Goal: Information Seeking & Learning: Learn about a topic

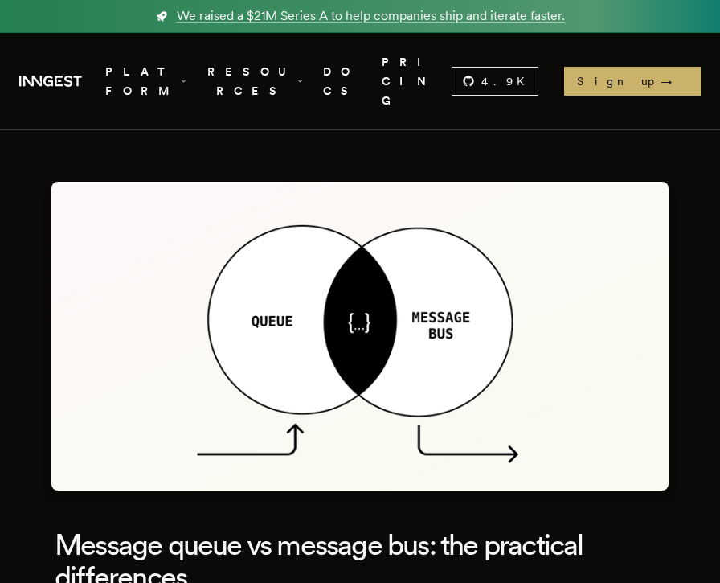
click at [64, 79] on link "Inngest .cls-1 { fill: #FAFAF9; }" at bounding box center [50, 81] width 72 height 29
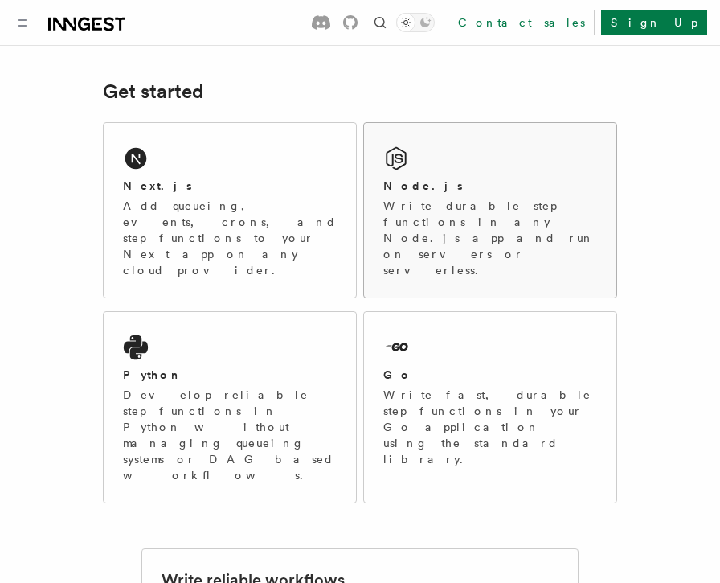
scroll to position [228, 0]
click at [407, 151] on icon at bounding box center [396, 158] width 26 height 26
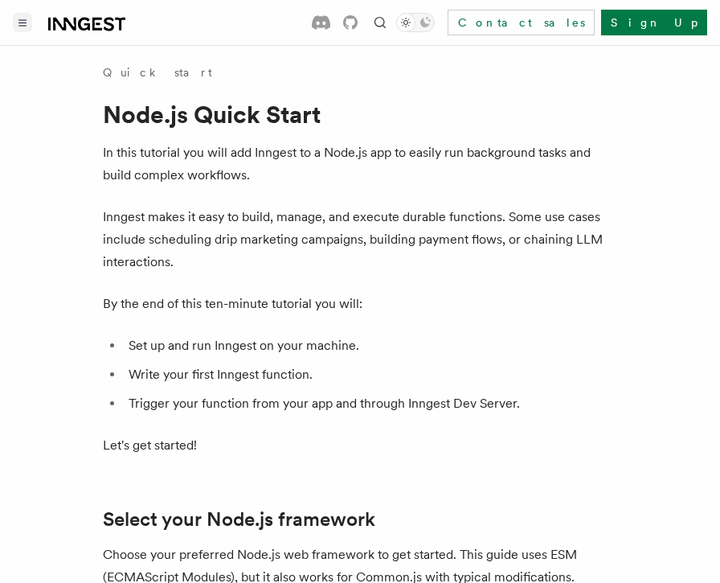
click at [18, 27] on button "Toggle navigation" at bounding box center [22, 22] width 19 height 19
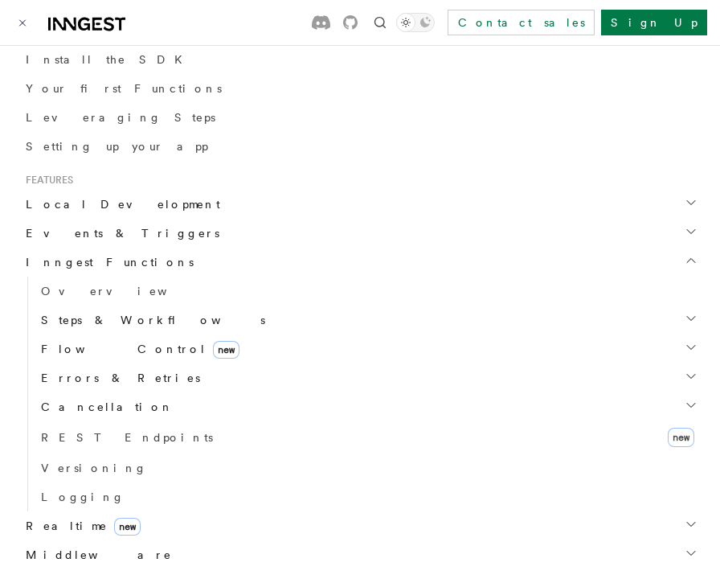
scroll to position [370, 0]
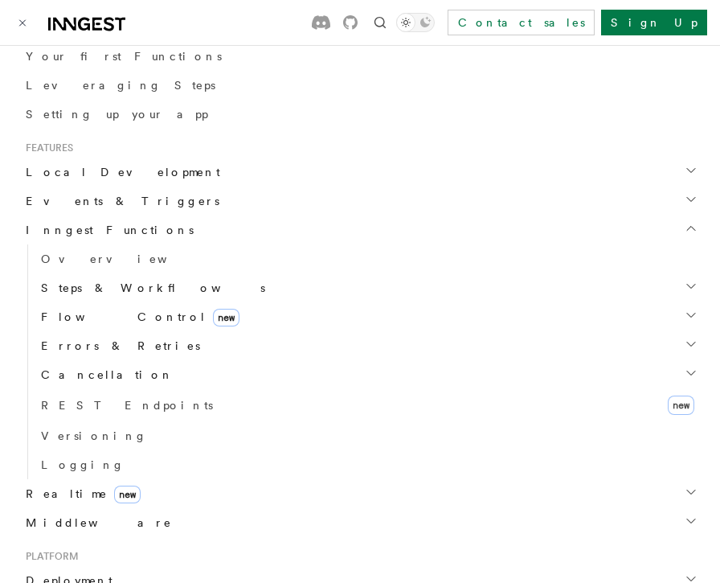
click at [77, 319] on span "Flow Control new" at bounding box center [137, 317] width 205 height 16
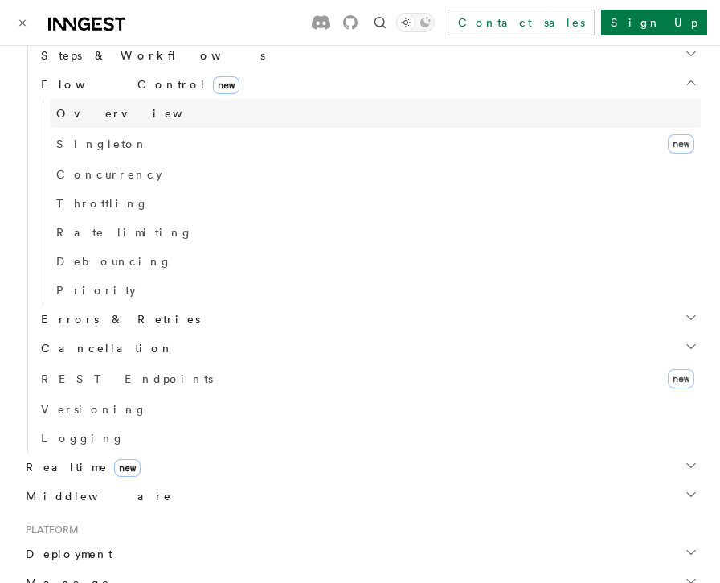
scroll to position [615, 0]
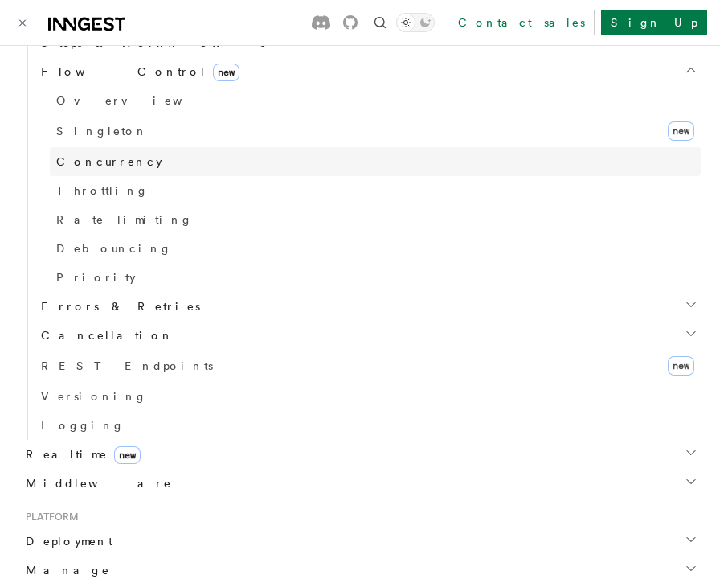
click at [111, 162] on span "Concurrency" at bounding box center [109, 161] width 106 height 13
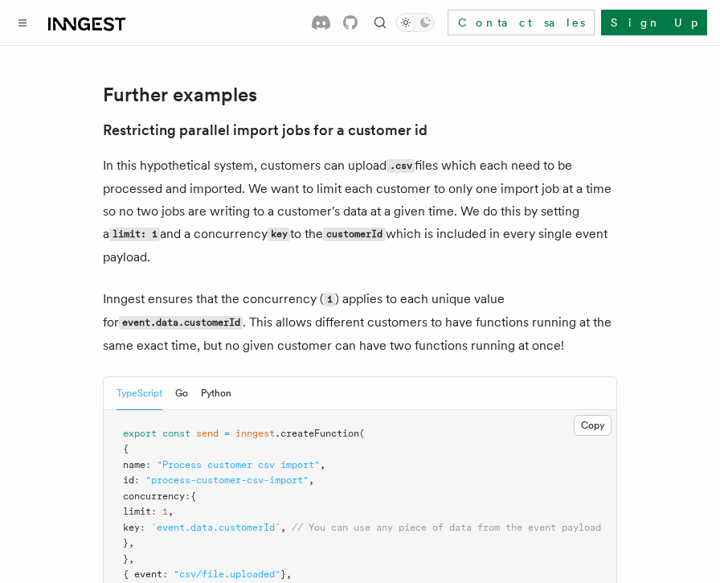
scroll to position [6918, 0]
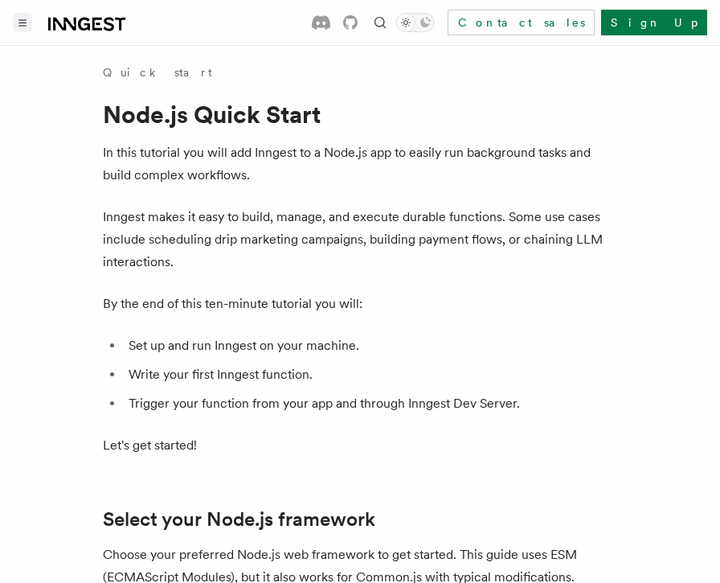
click at [31, 23] on button "Toggle navigation" at bounding box center [22, 22] width 19 height 19
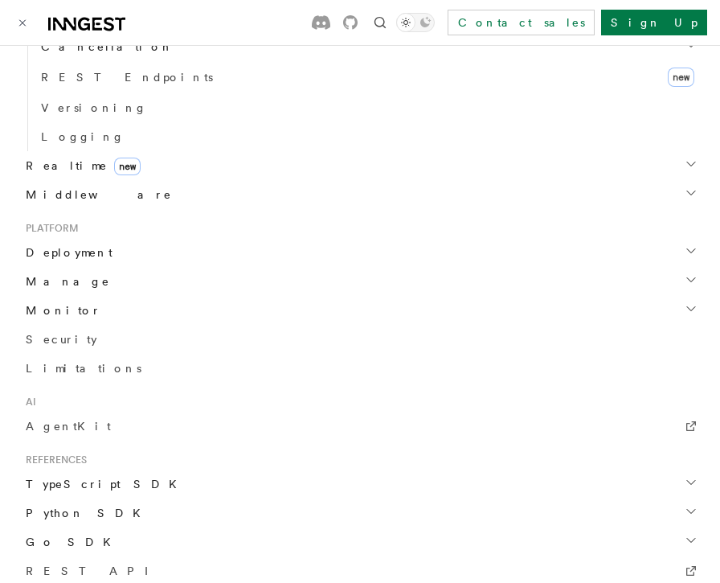
scroll to position [713, 0]
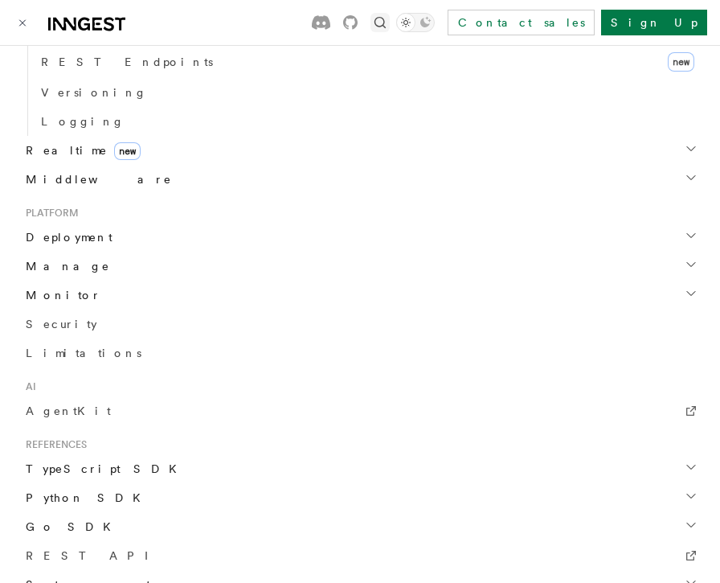
click at [388, 27] on icon "Find something..." at bounding box center [380, 22] width 16 height 16
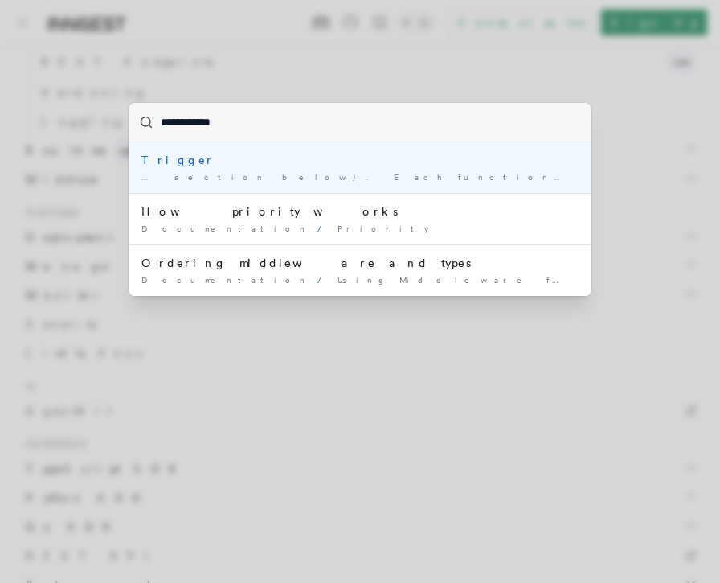
type input "**********"
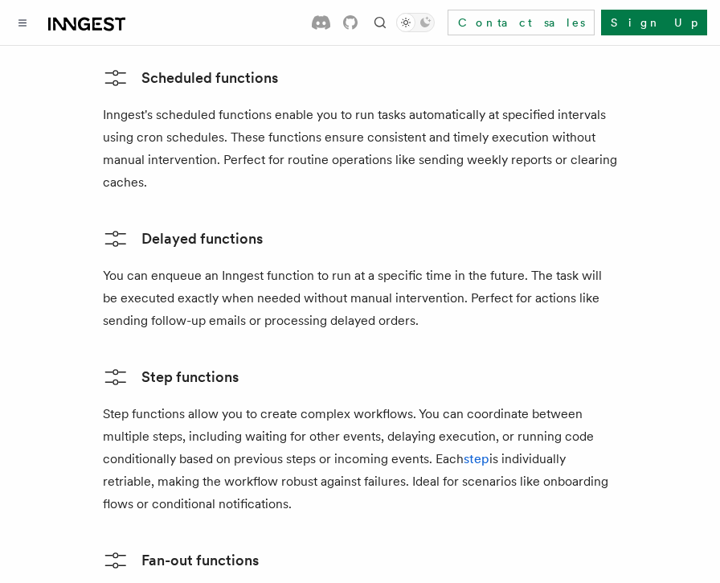
scroll to position [2765, 0]
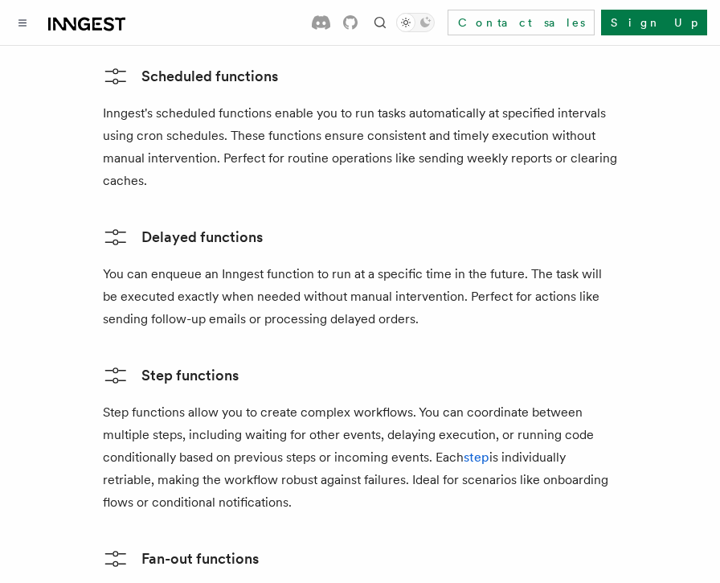
click at [487, 32] on div "Contact sales Sign Up" at bounding box center [509, 23] width 395 height 26
click at [388, 27] on icon "Find something..." at bounding box center [380, 22] width 16 height 16
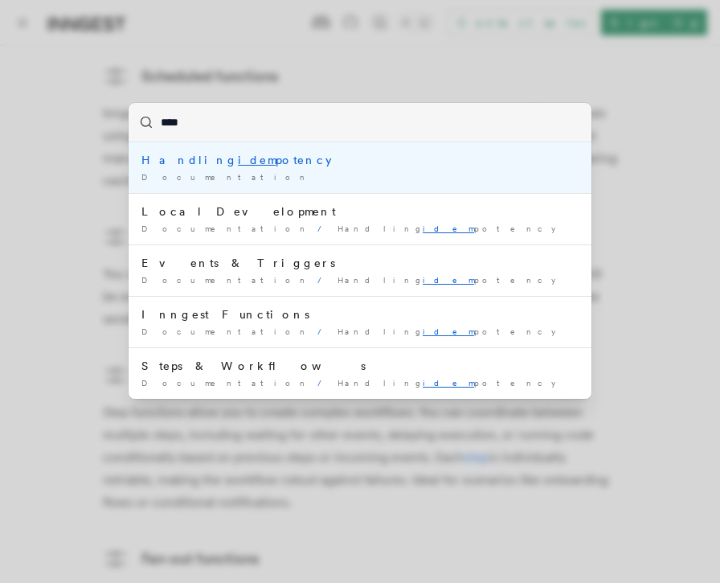
type input "*****"
click at [305, 161] on div "Handling idemp otency" at bounding box center [359, 160] width 437 height 16
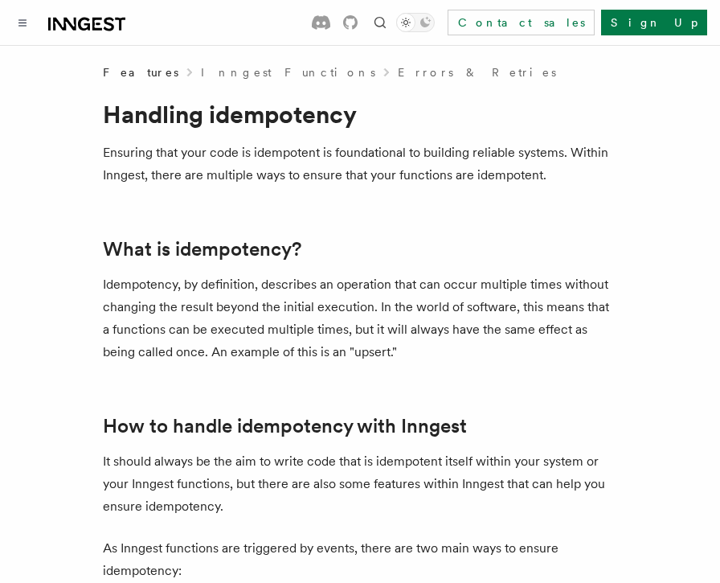
click at [213, 78] on link "Inngest Functions" at bounding box center [288, 72] width 174 height 16
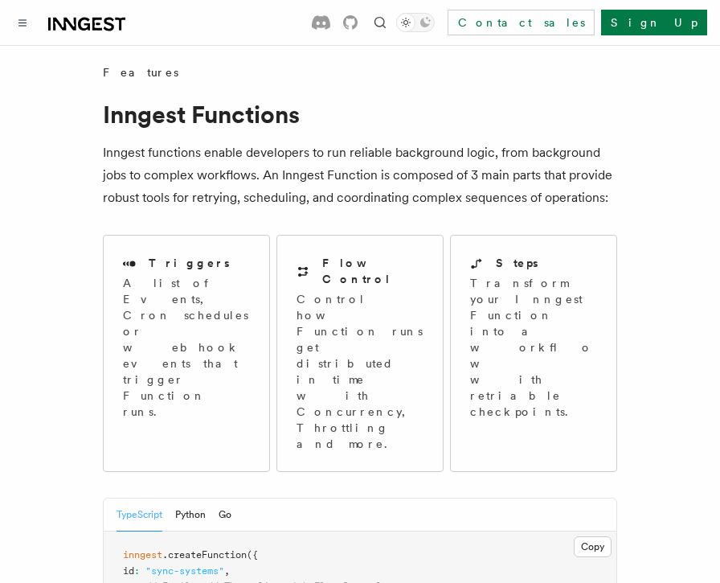
click at [111, 27] on icon at bounding box center [109, 24] width 10 height 14
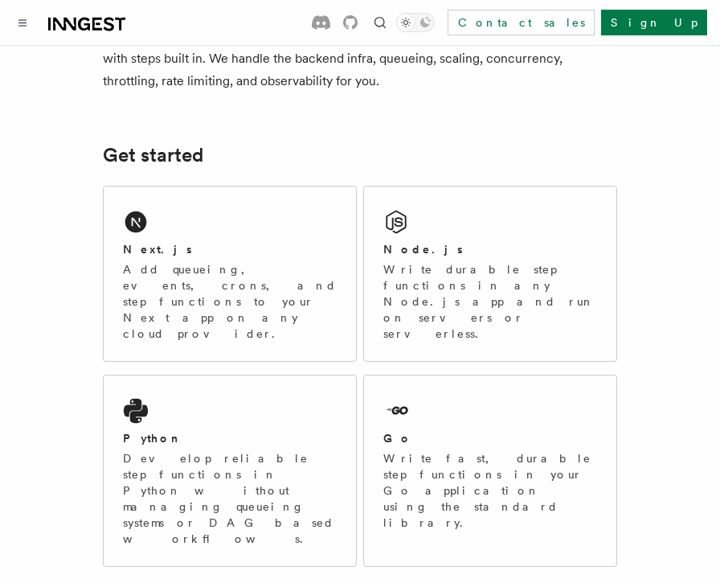
scroll to position [167, 0]
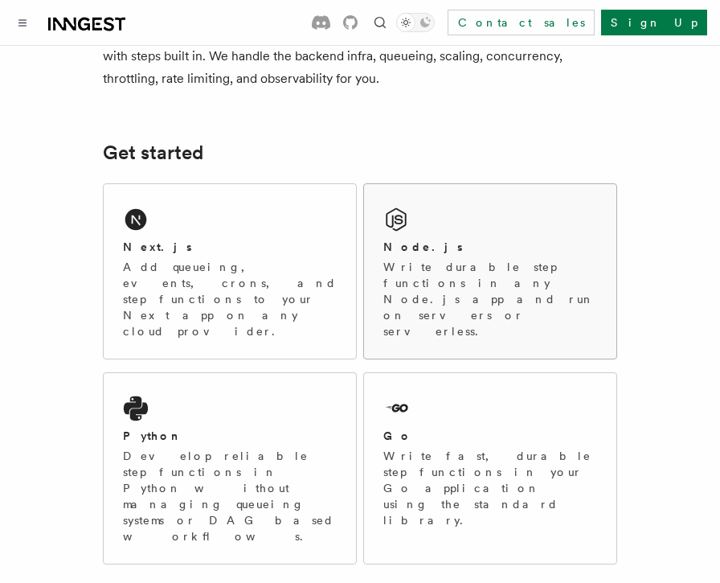
click at [420, 201] on div "Node.js Write durable step functions in any Node.js app and run on servers or s…" at bounding box center [490, 271] width 252 height 174
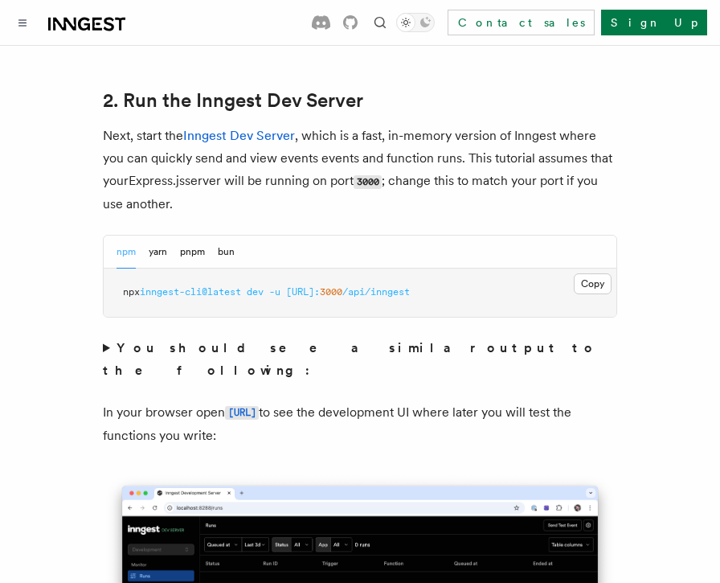
scroll to position [1270, 0]
